Goal: Task Accomplishment & Management: Complete application form

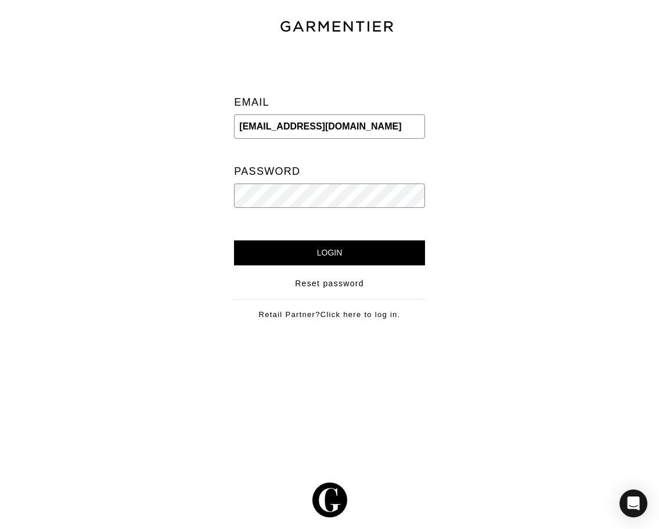
type input "vanessaposnersalomon@gmail.com"
click at [329, 252] on input "Login" at bounding box center [329, 252] width 190 height 25
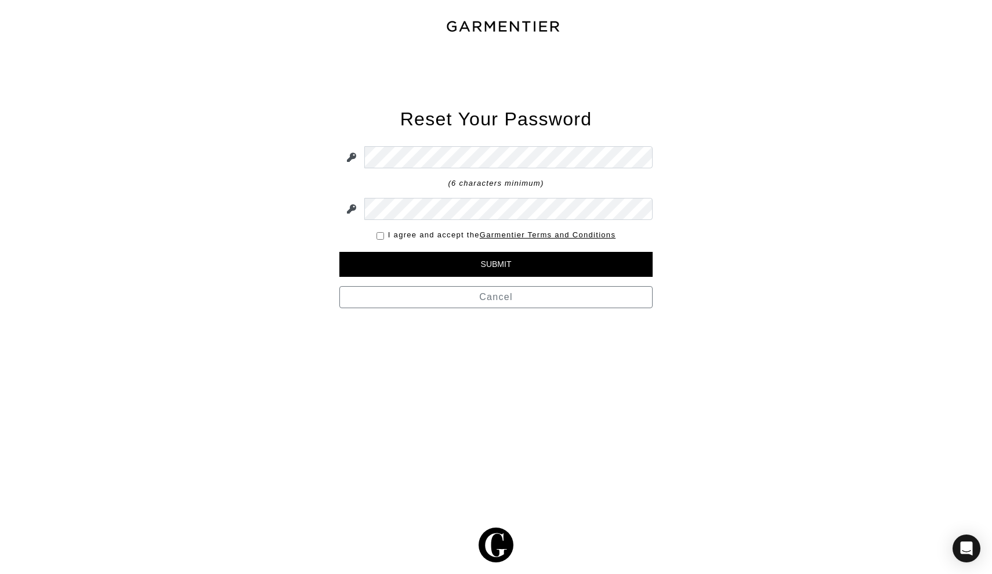
click at [352, 158] on icon at bounding box center [352, 157] width 12 height 9
click at [633, 252] on input "Submit" at bounding box center [495, 264] width 313 height 25
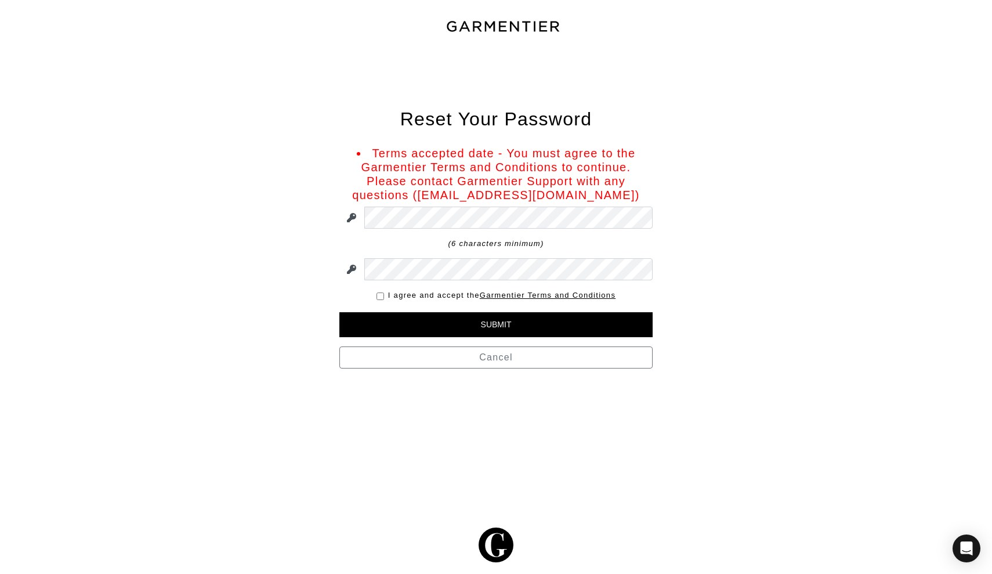
click at [510, 229] on div "(6 characters minimum)" at bounding box center [495, 228] width 313 height 43
click at [377, 300] on form "Terms accepted date - You must agree to the Garmentier Terms and Conditions to …" at bounding box center [495, 241] width 313 height 191
click at [379, 296] on input "checkbox" at bounding box center [381, 296] width 8 height 8
checkbox input "true"
click at [409, 328] on input "Submit" at bounding box center [495, 324] width 313 height 25
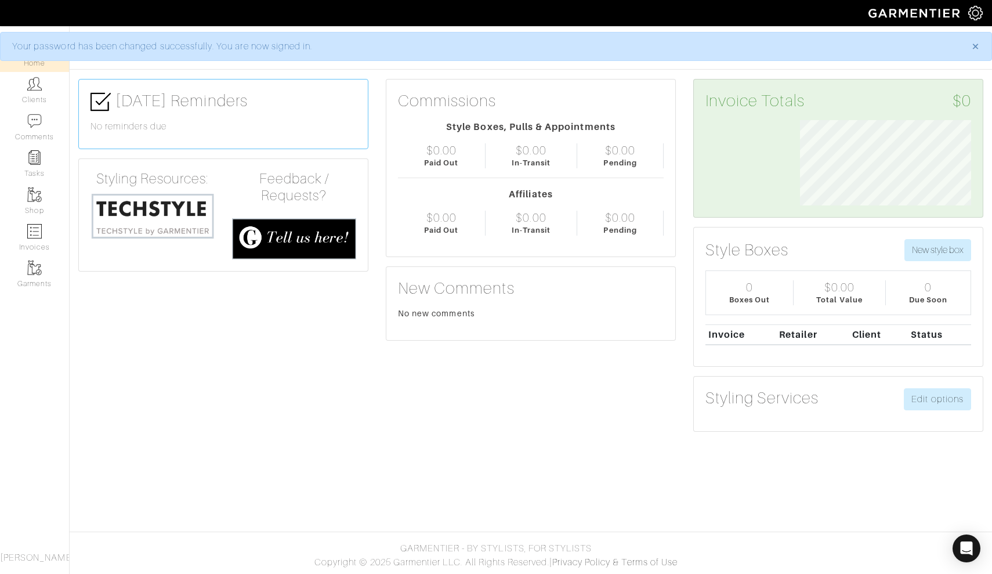
scroll to position [85, 189]
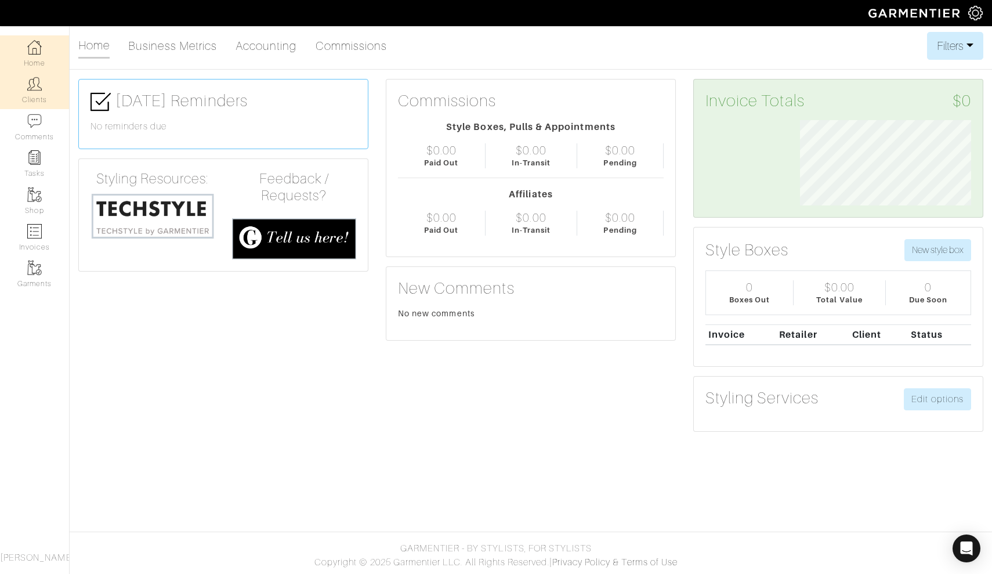
click at [33, 100] on link "Clients" at bounding box center [34, 90] width 69 height 37
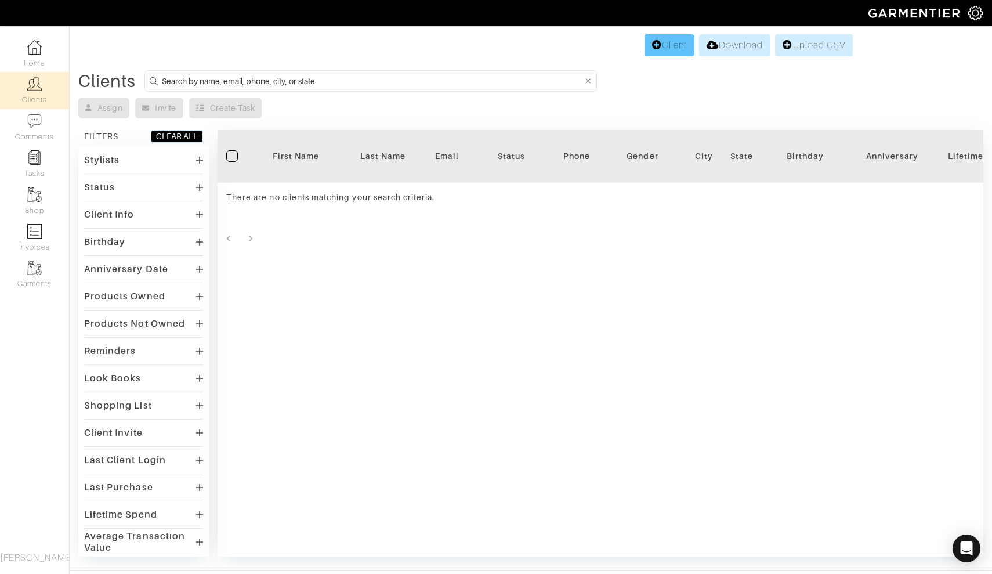
click at [659, 46] on link "Client" at bounding box center [670, 45] width 50 height 22
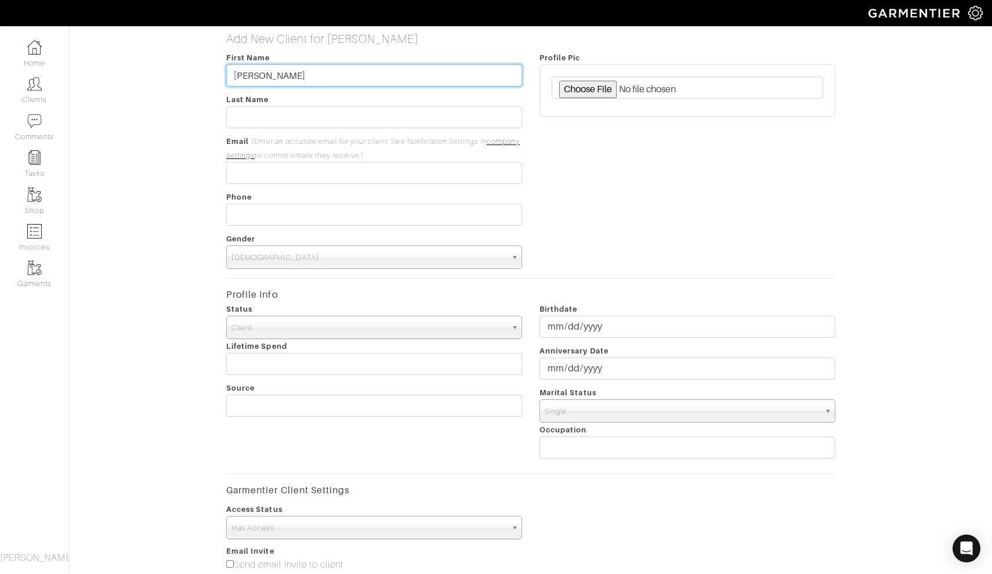
type input "Vanessa"
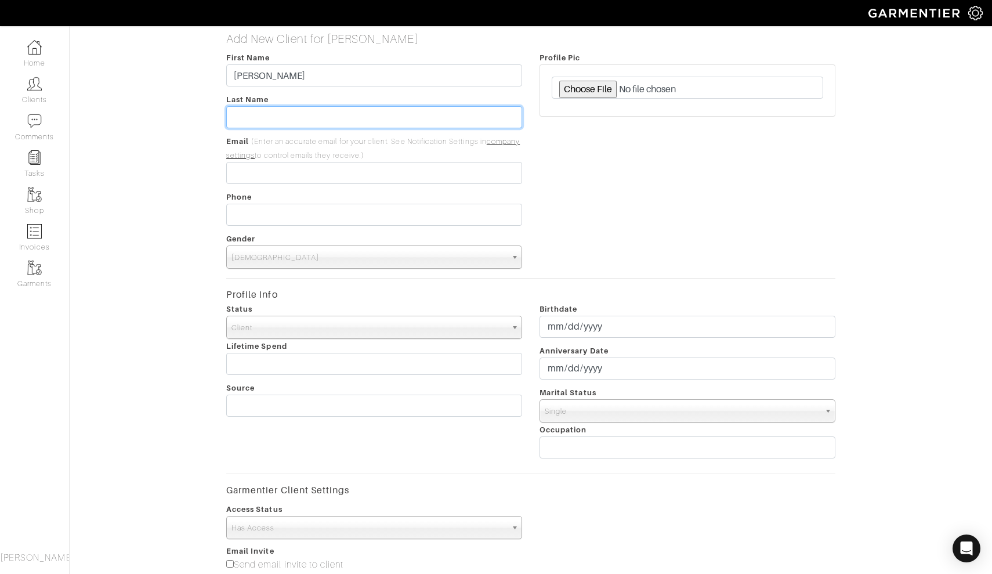
type input "P"
type input "Salomon"
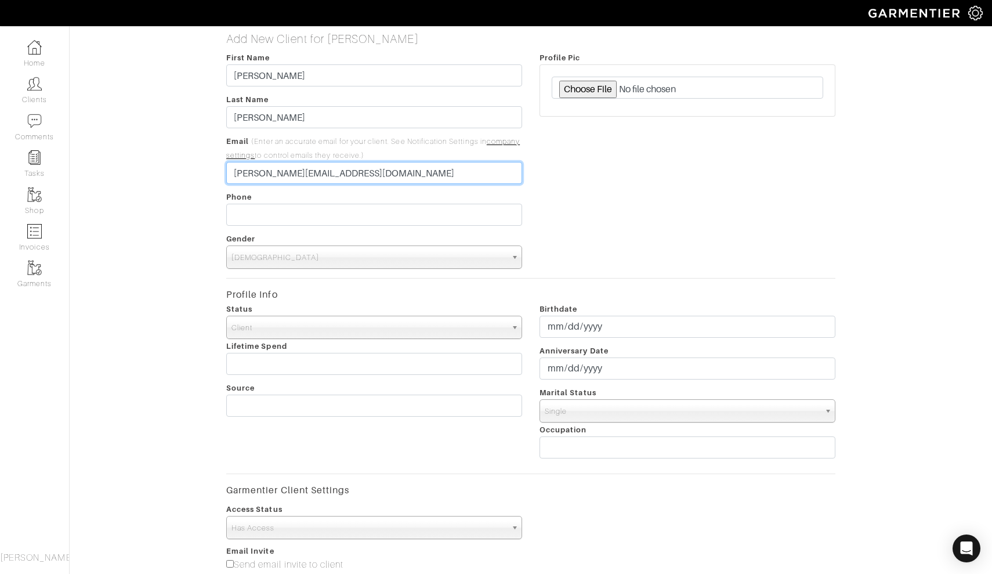
type input "[PERSON_NAME][EMAIL_ADDRESS][DOMAIN_NAME]"
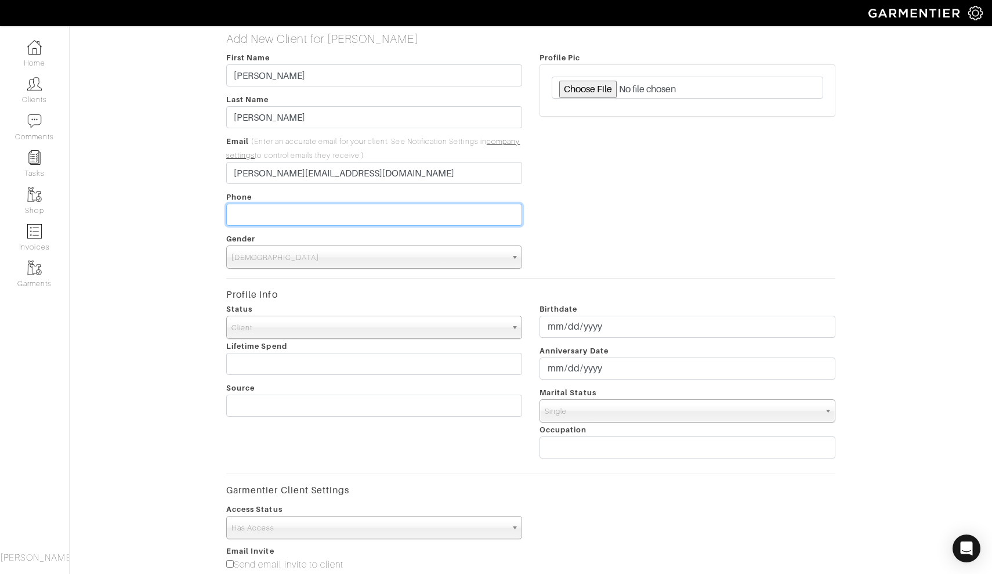
type input "___-___-____"
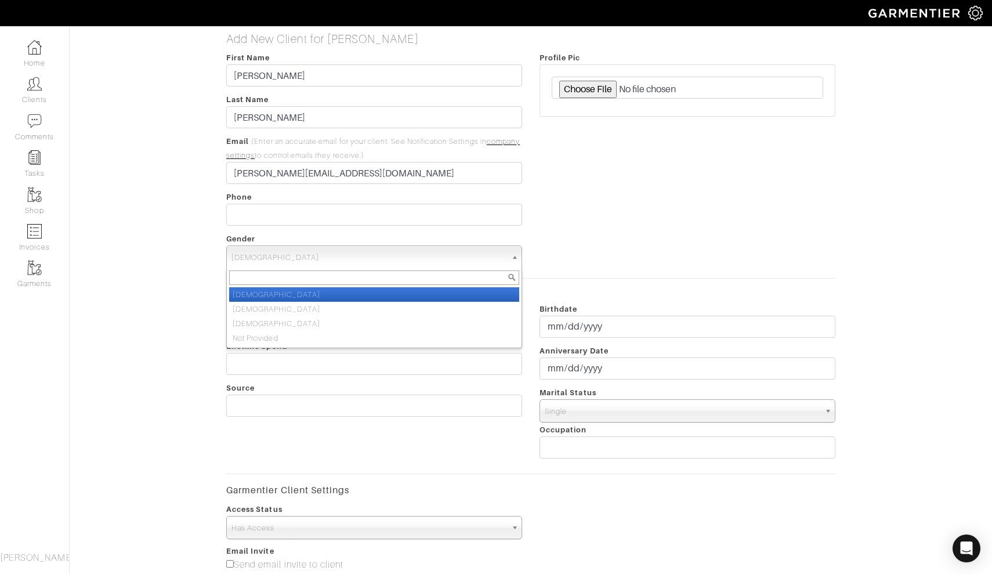
click at [501, 254] on span "Male" at bounding box center [369, 257] width 275 height 23
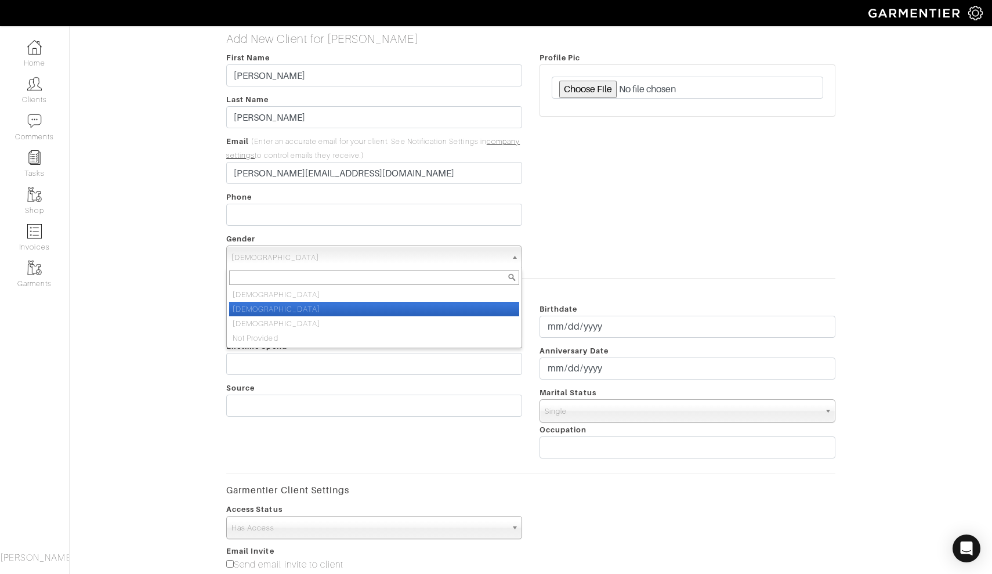
click at [484, 305] on li "Female" at bounding box center [374, 309] width 290 height 15
select select "Female"
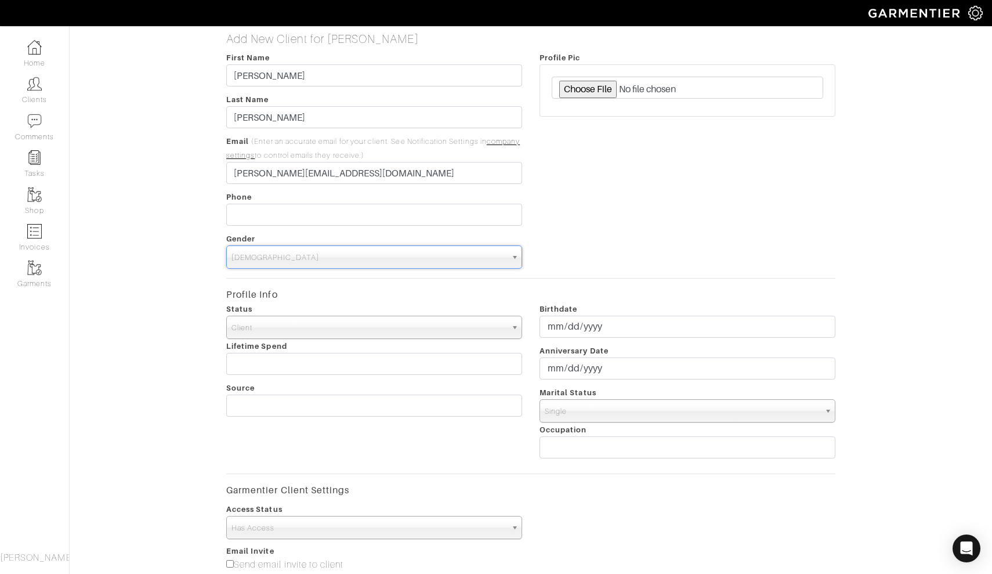
click at [474, 331] on span "Client" at bounding box center [369, 327] width 275 height 23
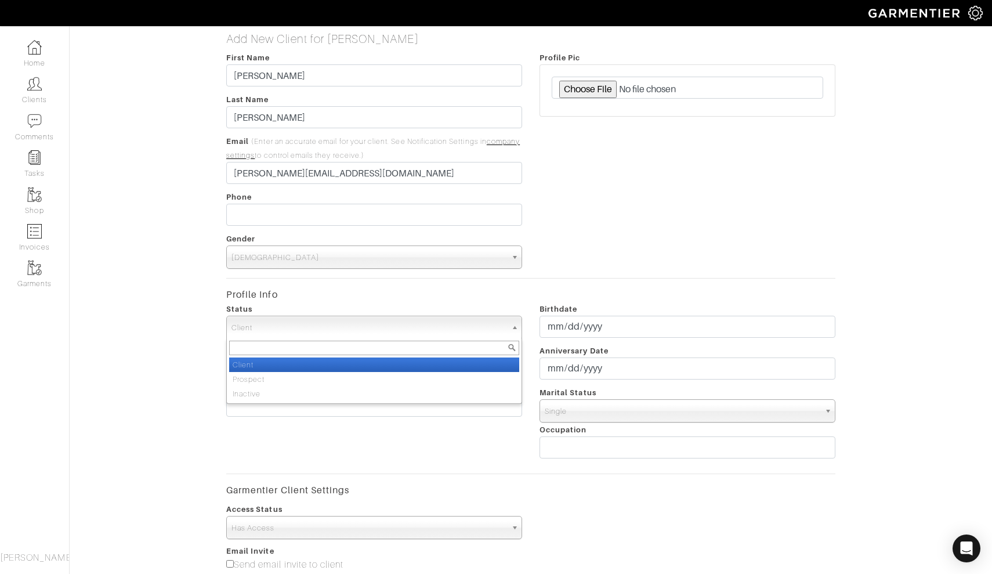
click at [461, 361] on li "Client" at bounding box center [374, 364] width 290 height 15
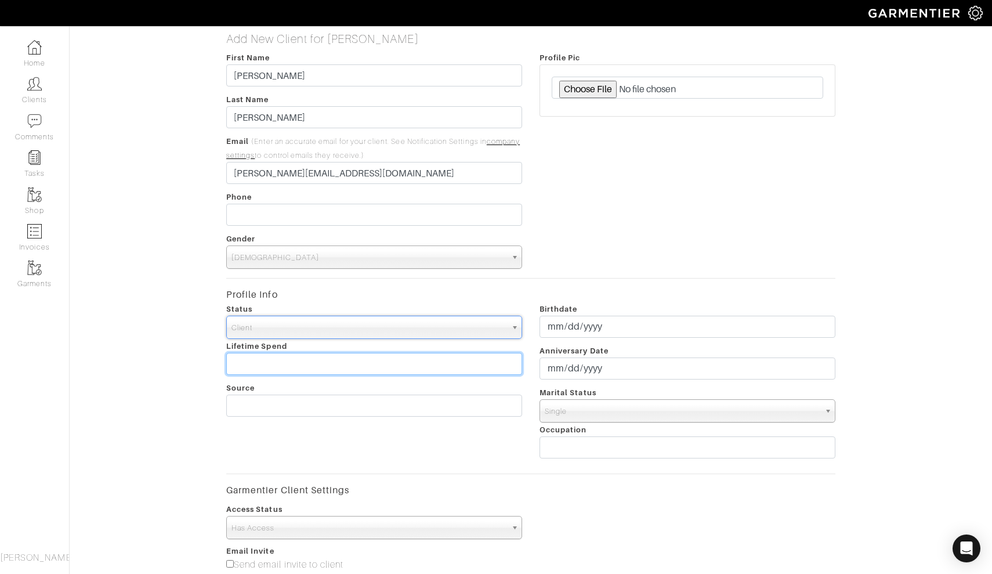
click at [406, 365] on input "text" at bounding box center [374, 364] width 296 height 22
type input "5,000"
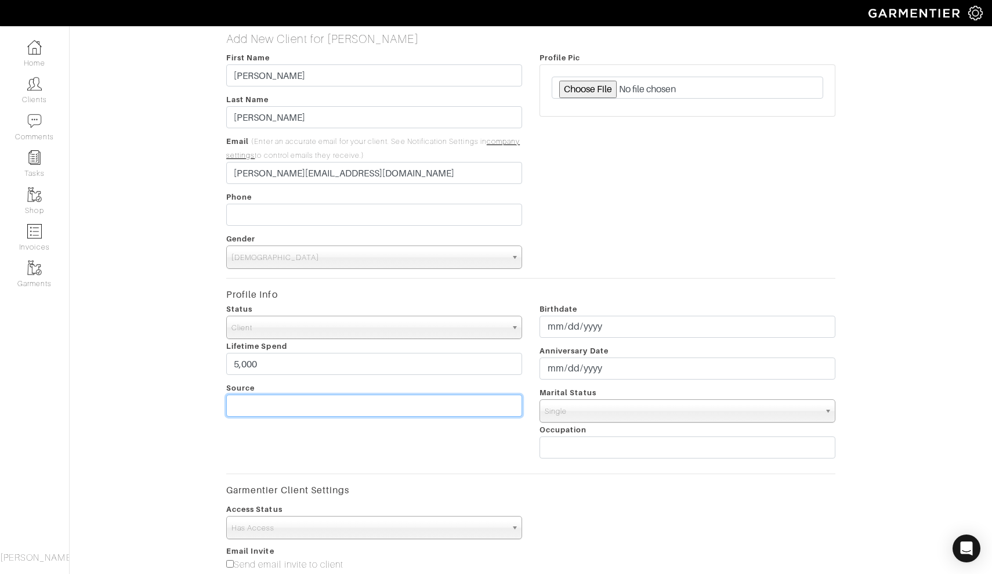
click at [381, 405] on input "text" at bounding box center [374, 406] width 296 height 22
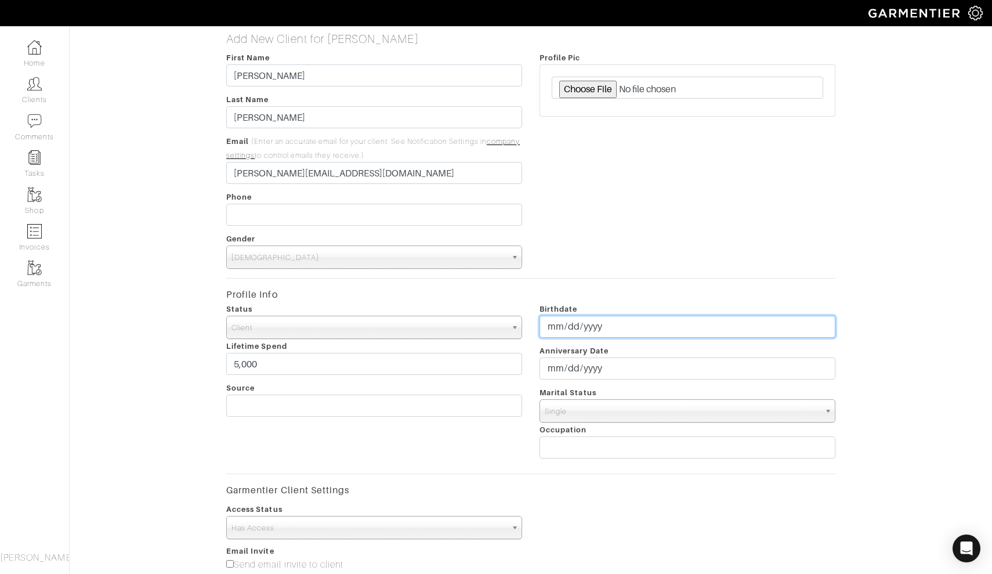
click at [570, 328] on input "date" at bounding box center [688, 327] width 296 height 22
type input "2025-09-27"
click at [735, 235] on div "Profile Pic" at bounding box center [687, 159] width 313 height 218
click at [564, 414] on span "Single" at bounding box center [682, 411] width 275 height 23
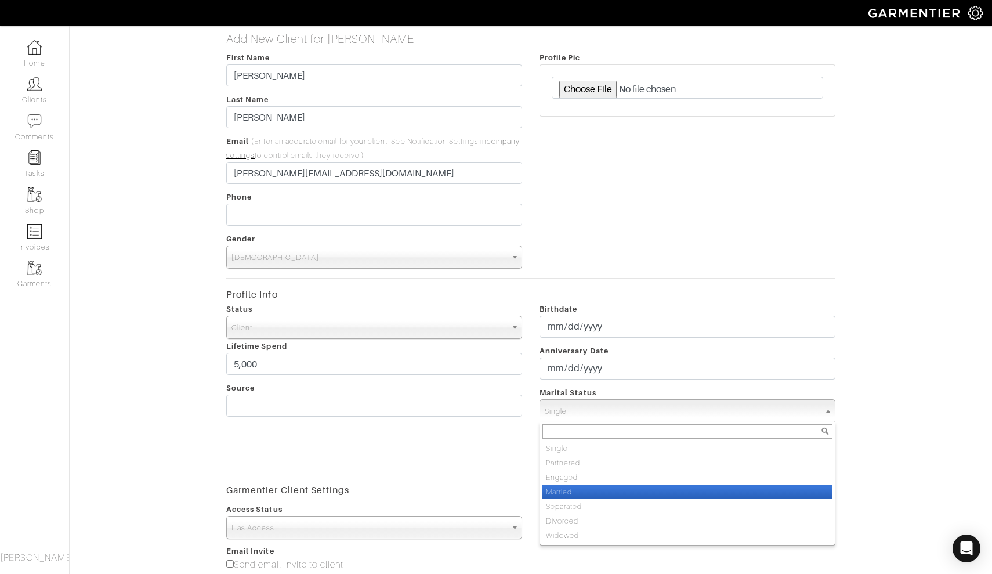
click at [560, 490] on li "Married" at bounding box center [687, 491] width 290 height 15
select select "Married"
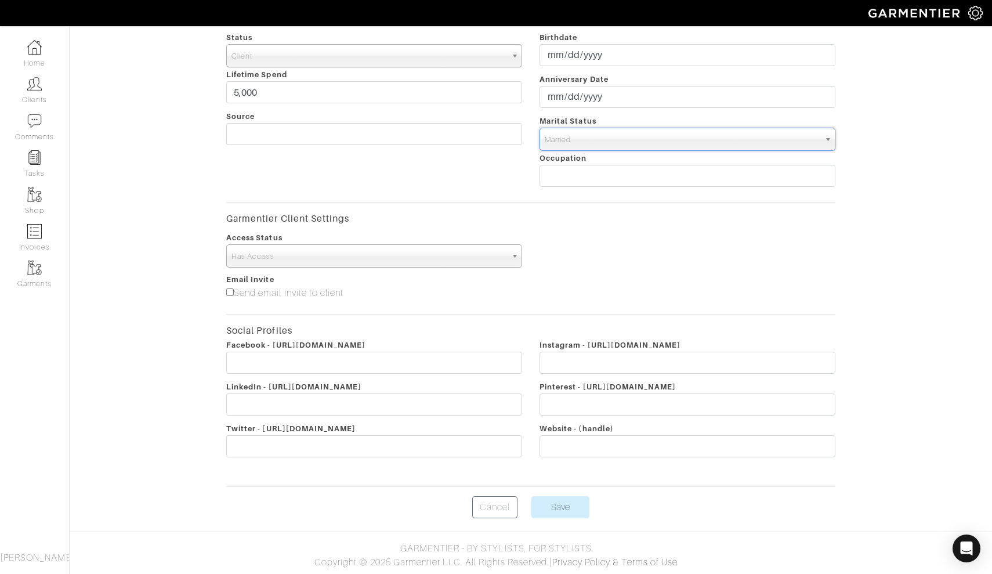
scroll to position [272, 0]
click at [559, 509] on input "Save" at bounding box center [560, 507] width 58 height 22
click at [597, 115] on td "3" at bounding box center [601, 107] width 20 height 15
click at [580, 176] on td "30" at bounding box center [584, 168] width 16 height 15
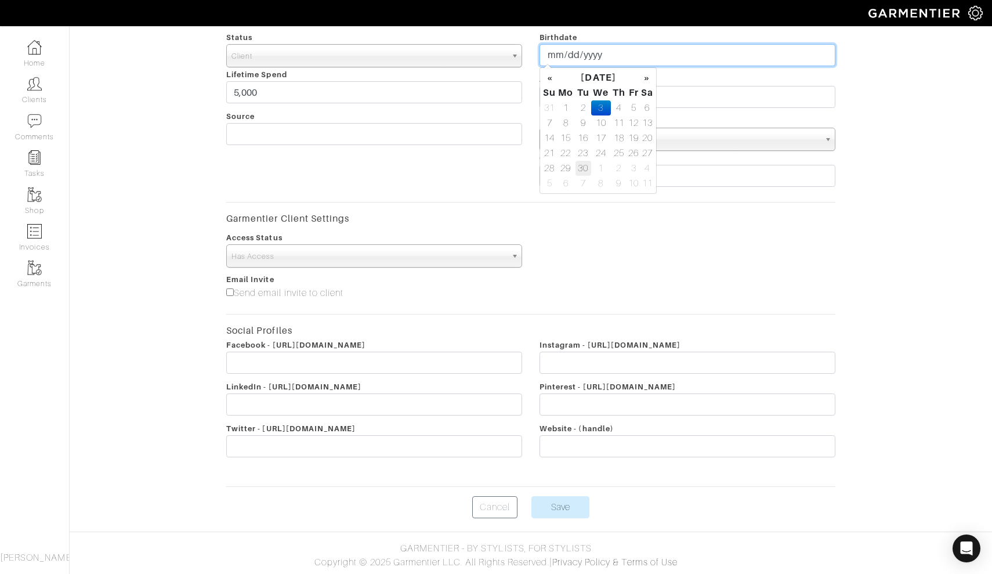
type input "2025-09-30"
click at [681, 76] on div "Birthdate 2025-09-30 Anniversary Date Marital Status Single Partnered Engaged M…" at bounding box center [687, 111] width 313 height 162
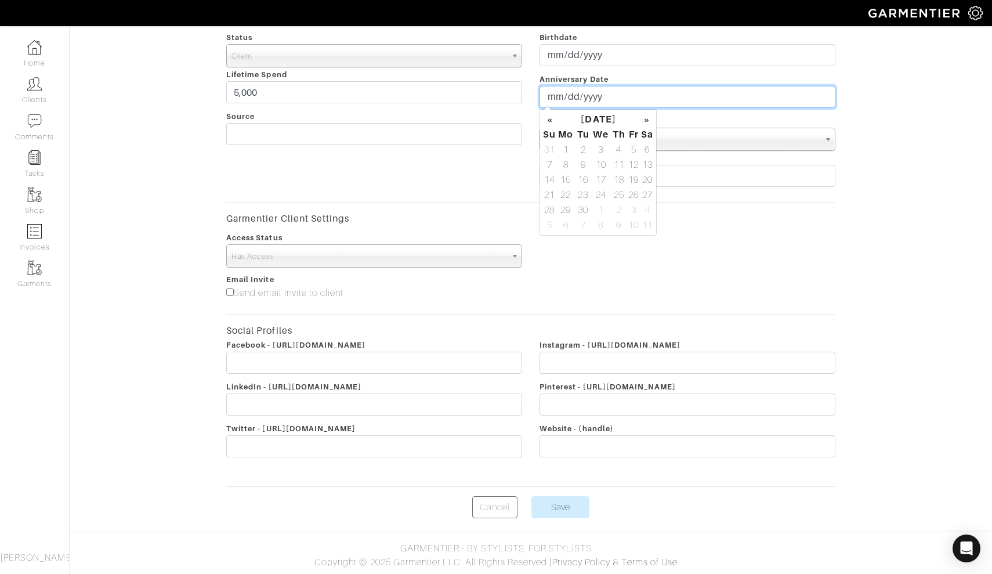
click at [617, 102] on input "date" at bounding box center [688, 97] width 296 height 22
type input "2025-09-17"
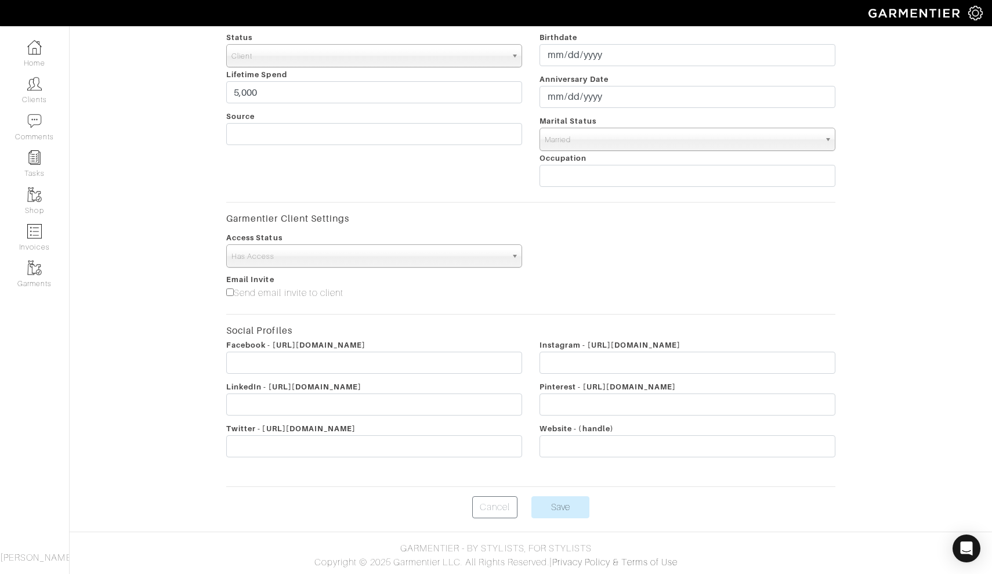
click at [693, 121] on div "Birthdate 2025-09-30 Anniversary Date Marital Status Single Partnered Engaged M…" at bounding box center [687, 111] width 313 height 162
click at [563, 505] on input "Save" at bounding box center [560, 507] width 58 height 22
click at [579, 218] on td "30" at bounding box center [584, 209] width 16 height 15
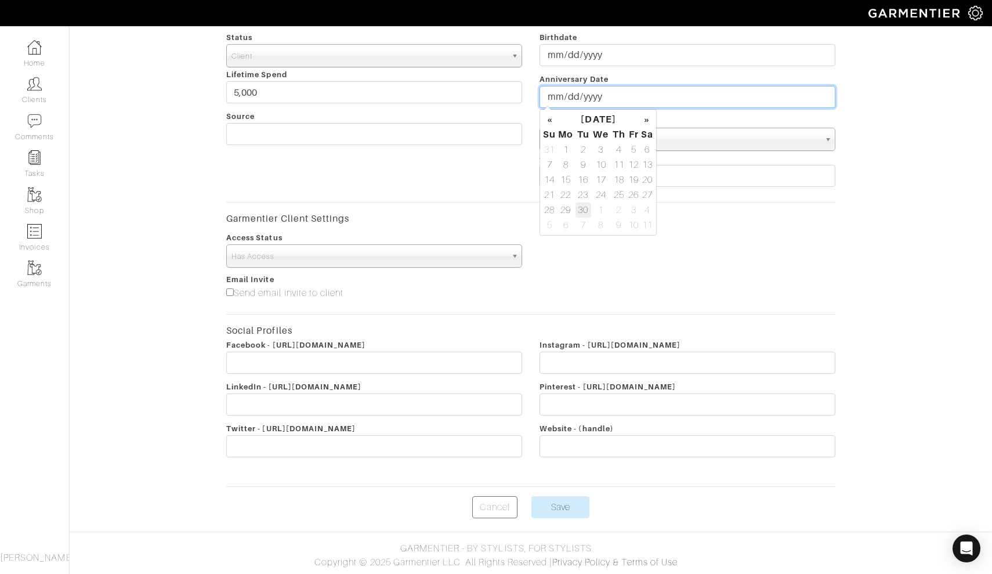
type input "2025-09-30"
click at [579, 218] on td "30" at bounding box center [584, 209] width 16 height 15
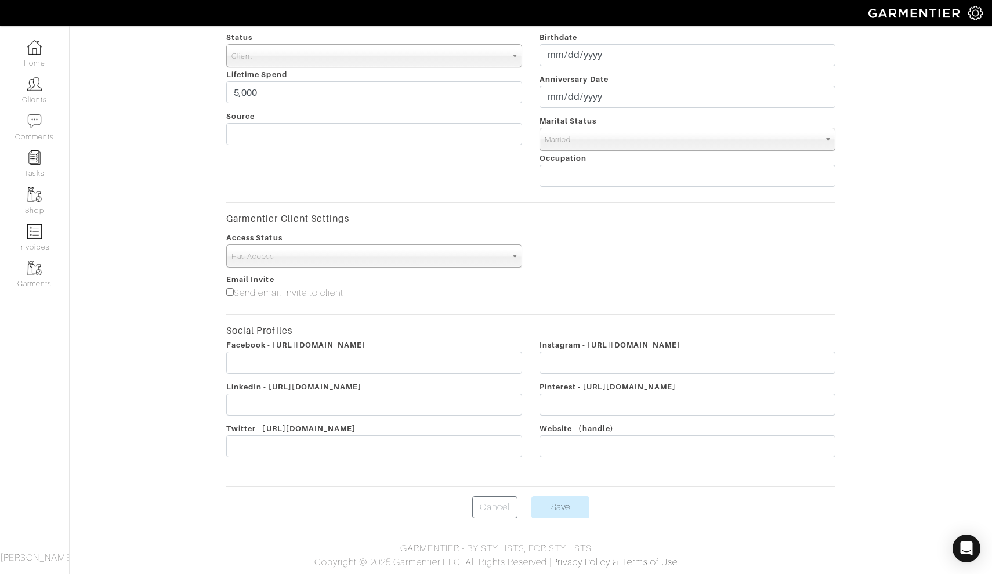
click at [732, 254] on div "Access Status No Access Has Access Has Access" at bounding box center [531, 248] width 627 height 37
click at [558, 505] on input "Save" at bounding box center [560, 507] width 58 height 22
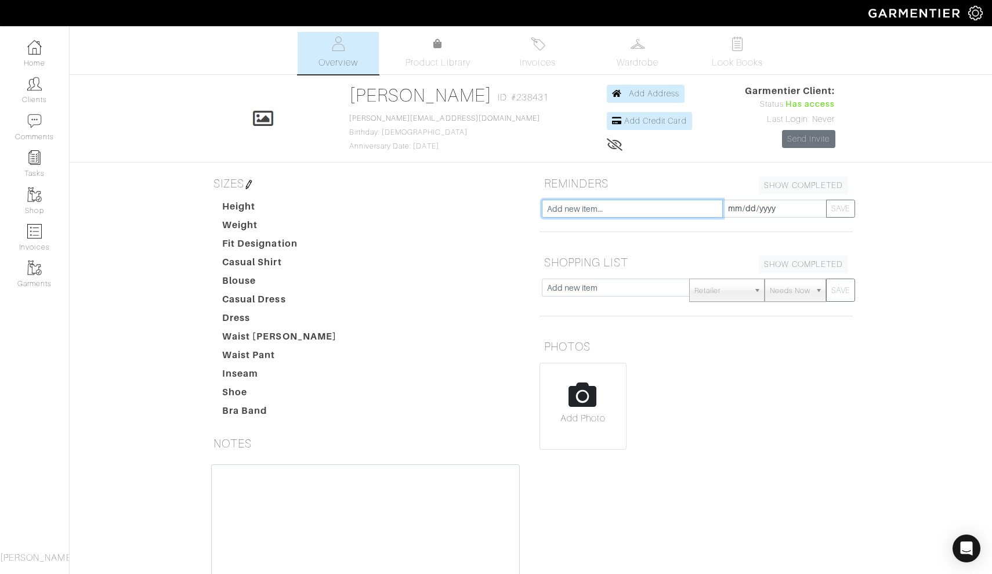
click at [581, 210] on input "text" at bounding box center [632, 209] width 181 height 18
click at [444, 57] on span "Product Library" at bounding box center [439, 63] width 66 height 14
